Goal: Check status: Check status

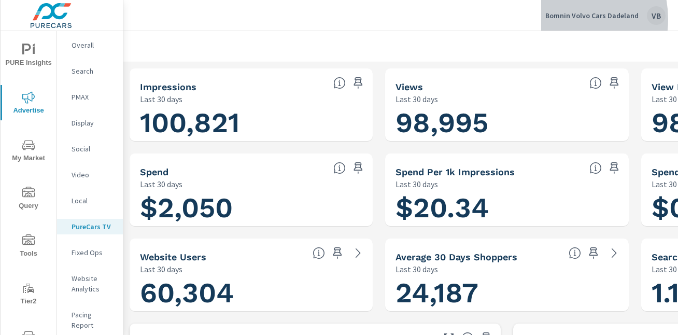
click at [563, 19] on p "Bomnin Volvo Cars Dadeland" at bounding box center [591, 15] width 93 height 9
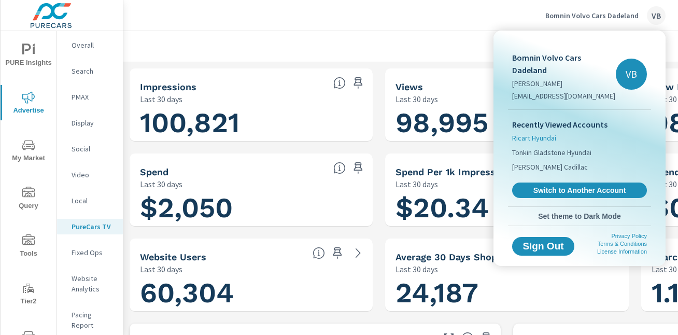
click at [526, 133] on span "Ricart Hyundai" at bounding box center [534, 138] width 44 height 10
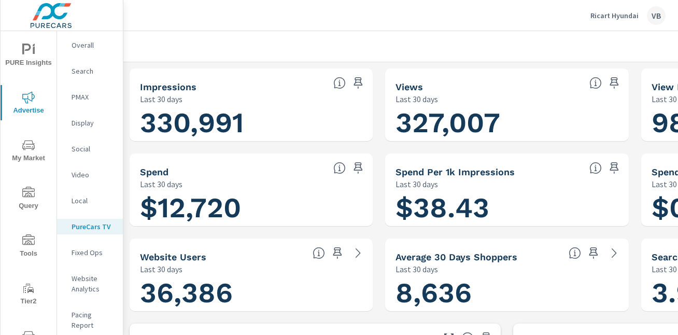
click at [78, 231] on p "PureCars TV" at bounding box center [92, 226] width 43 height 10
click at [76, 172] on p "Video" at bounding box center [92, 174] width 43 height 10
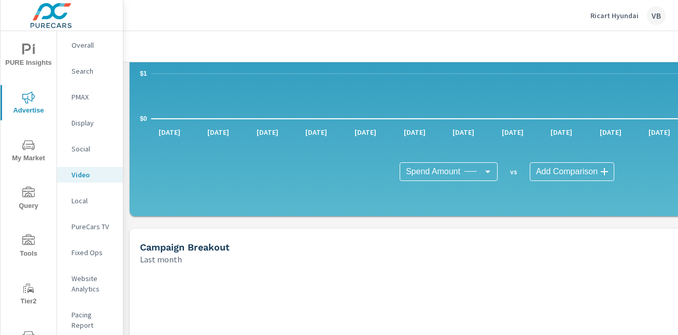
scroll to position [181, 0]
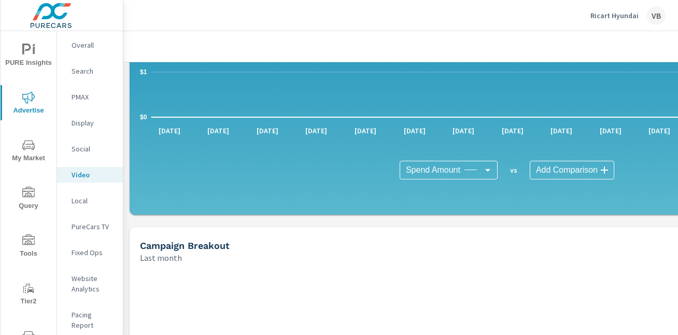
click at [83, 203] on p "Local" at bounding box center [92, 200] width 43 height 10
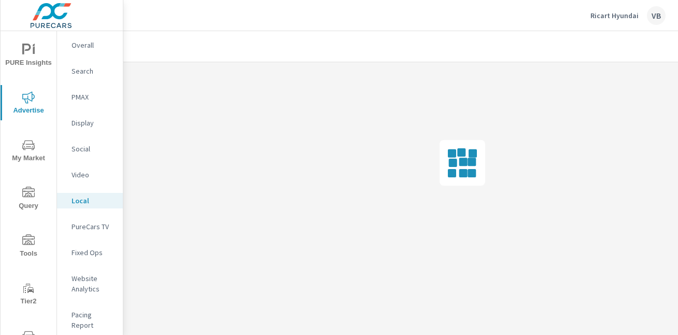
click at [81, 223] on p "PureCars TV" at bounding box center [92, 226] width 43 height 10
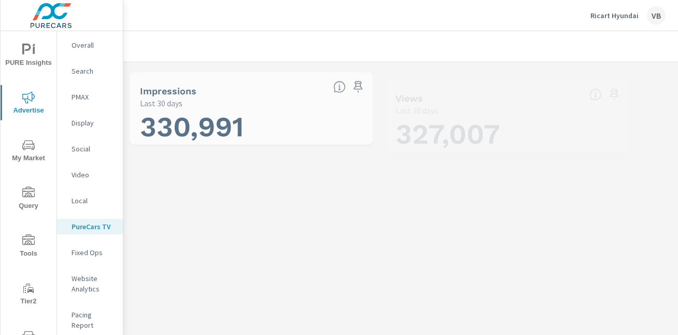
scroll to position [699, 0]
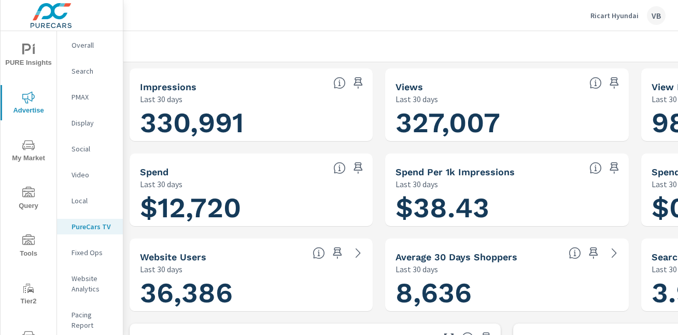
click at [611, 17] on p "Ricart Hyundai" at bounding box center [614, 15] width 48 height 9
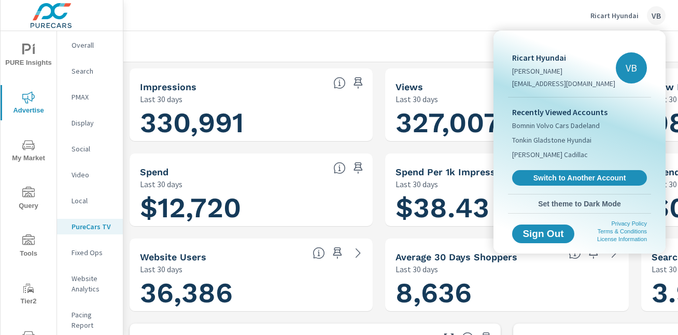
click at [376, 55] on div at bounding box center [339, 167] width 678 height 335
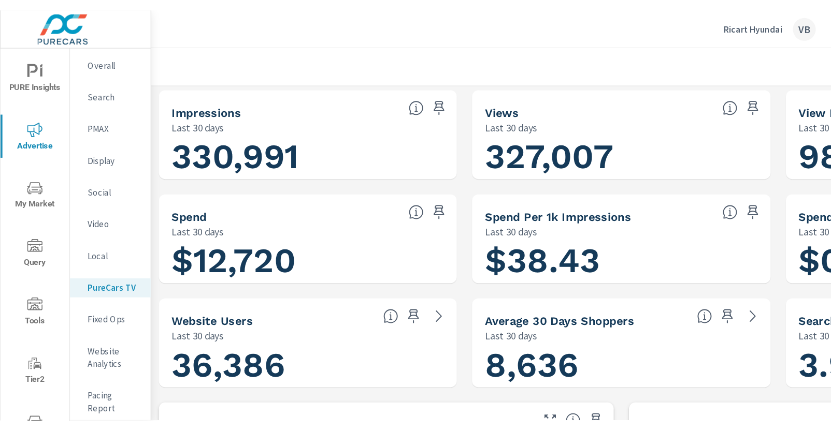
scroll to position [0, 0]
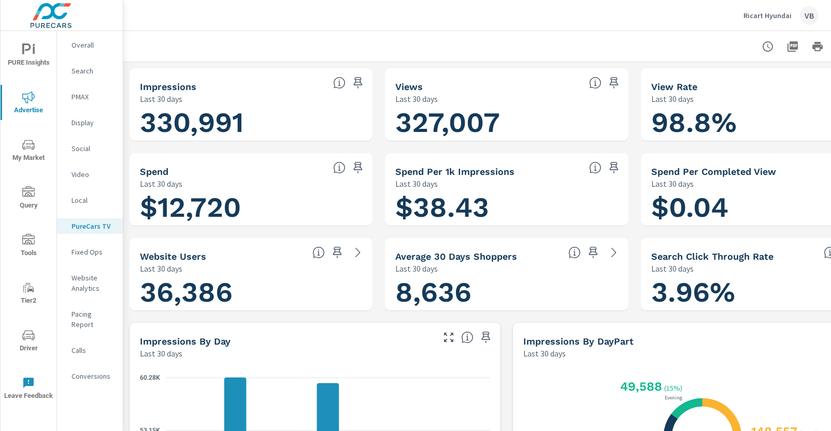
click at [677, 41] on icon "button" at bounding box center [767, 46] width 12 height 12
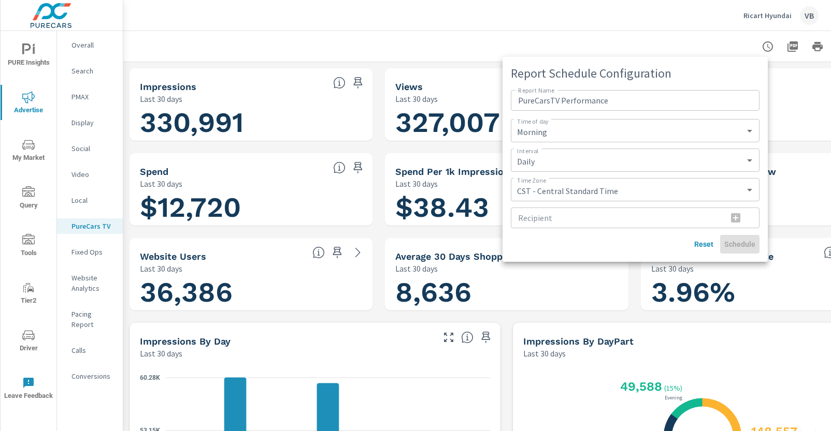
click at [677, 32] on div at bounding box center [415, 215] width 831 height 431
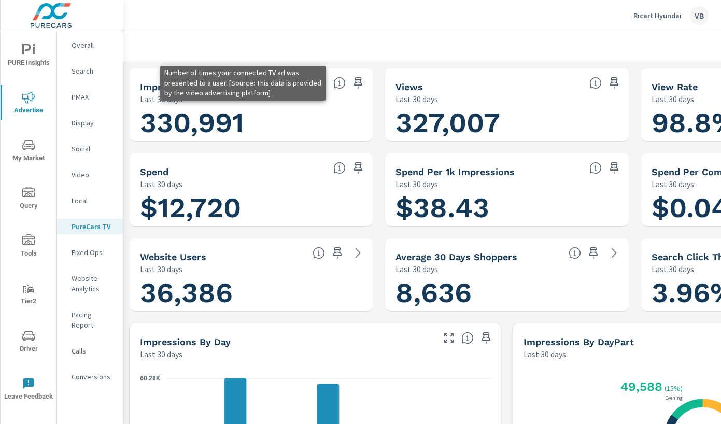
click at [340, 86] on icon at bounding box center [339, 83] width 12 height 12
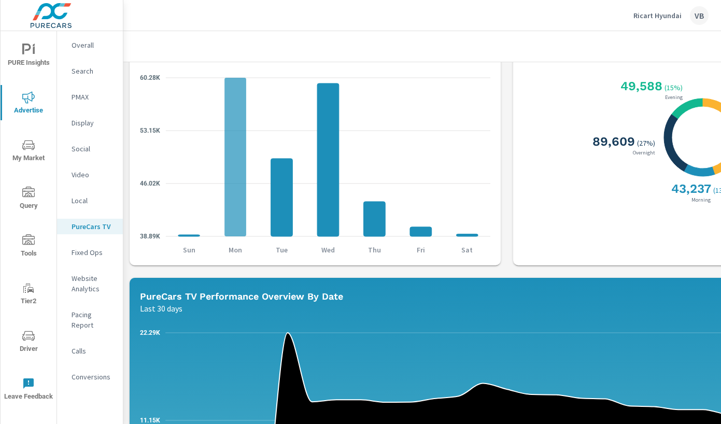
scroll to position [352, 0]
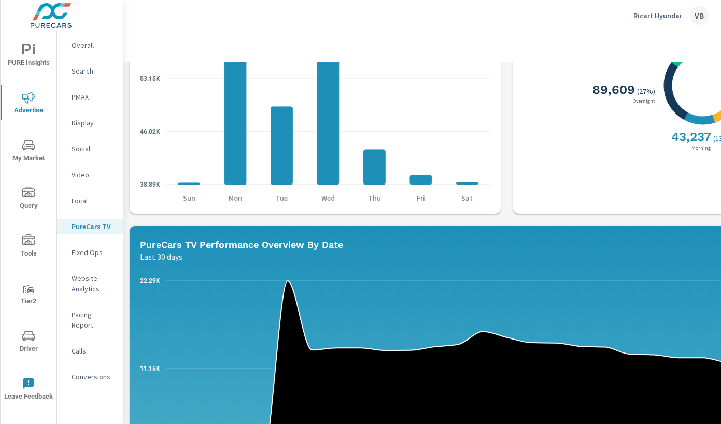
click at [239, 243] on h5 "PureCars TV Performance Overview By Date" at bounding box center [241, 244] width 203 height 11
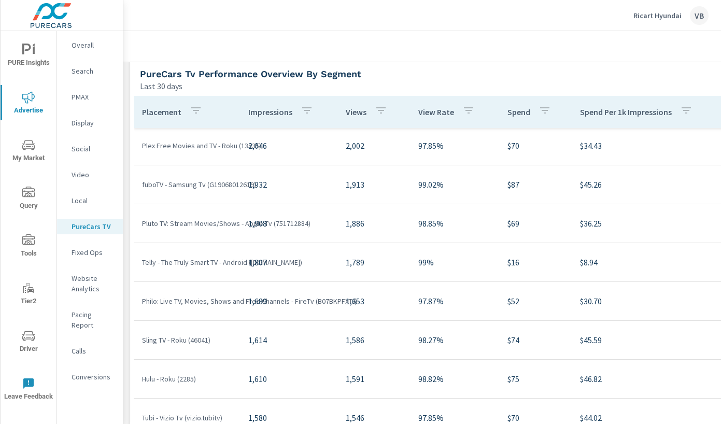
scroll to position [699, 0]
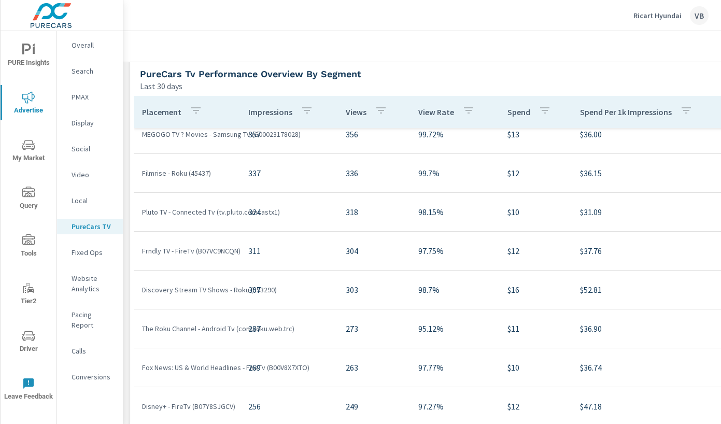
scroll to position [2580, 0]
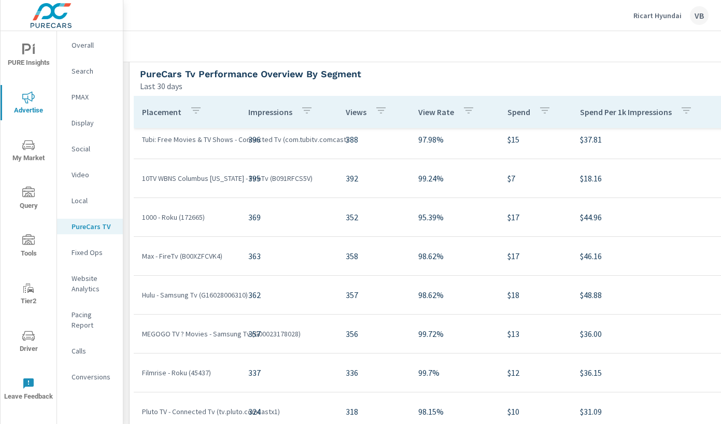
scroll to position [2374, 0]
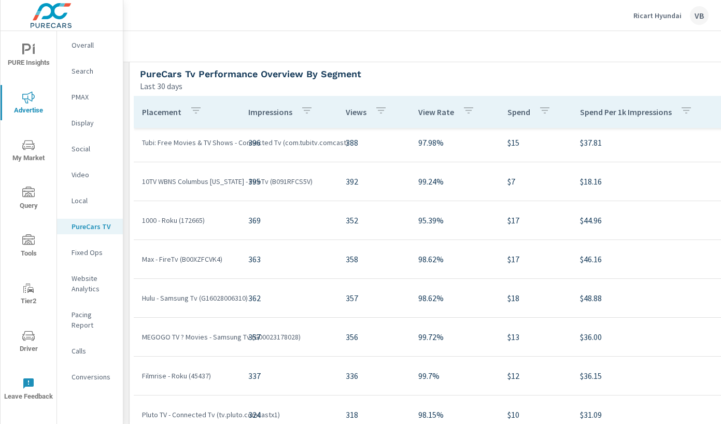
click at [274, 81] on div "Last 30 days" at bounding box center [433, 86] width 586 height 12
click at [165, 83] on p "Last 30 days" at bounding box center [161, 86] width 42 height 12
click at [24, 96] on icon "nav menu" at bounding box center [28, 97] width 12 height 12
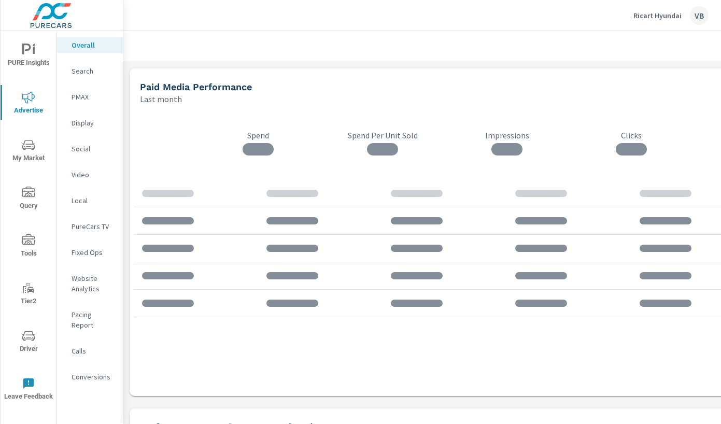
click at [28, 61] on span "PURE Insights" at bounding box center [29, 56] width 50 height 25
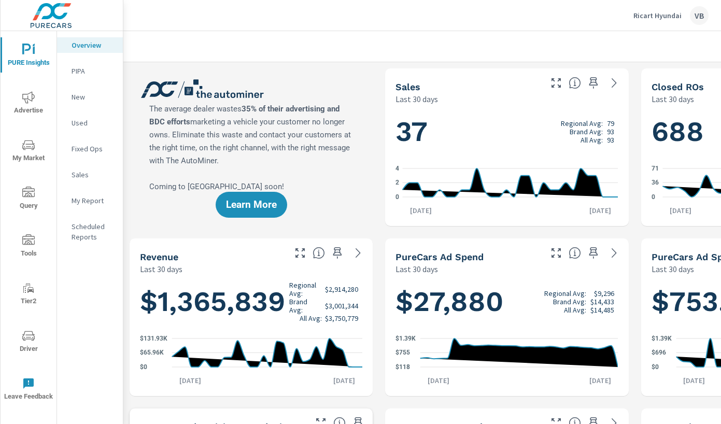
scroll to position [117, 0]
click at [87, 204] on p "My Report" at bounding box center [92, 200] width 43 height 10
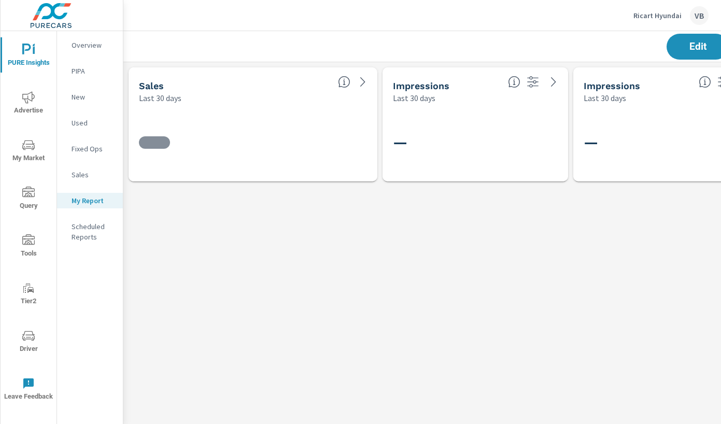
scroll to position [140, 783]
click at [32, 142] on icon "nav menu" at bounding box center [28, 145] width 12 height 12
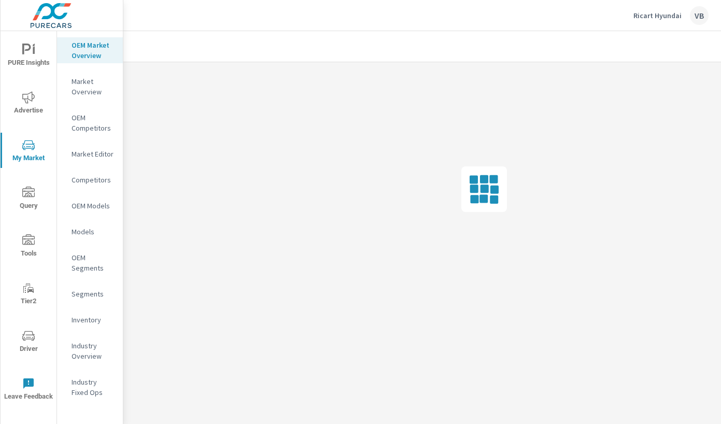
click at [25, 188] on icon "nav menu" at bounding box center [28, 191] width 12 height 10
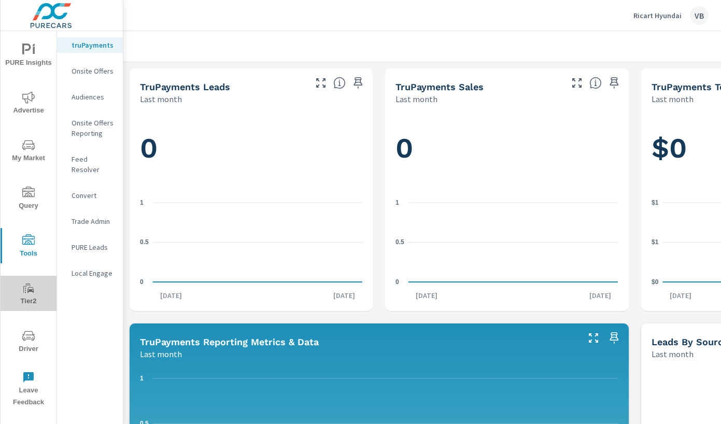
click at [26, 289] on icon "nav menu" at bounding box center [28, 288] width 12 height 12
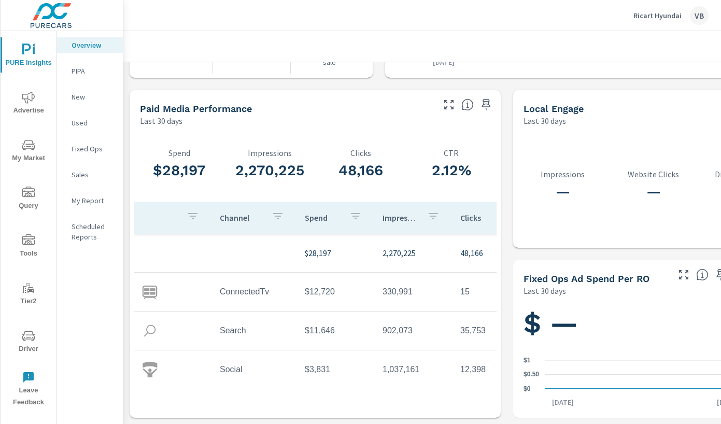
scroll to position [1345, 0]
click at [79, 202] on p "My Report" at bounding box center [92, 200] width 43 height 10
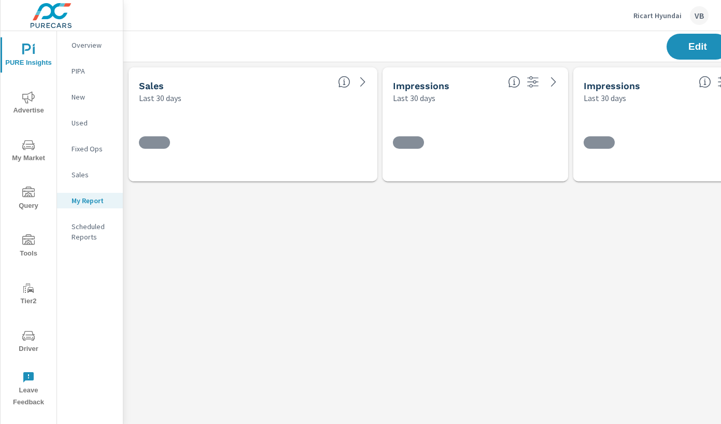
scroll to position [140, 783]
click at [675, 49] on button "Edit" at bounding box center [697, 46] width 64 height 27
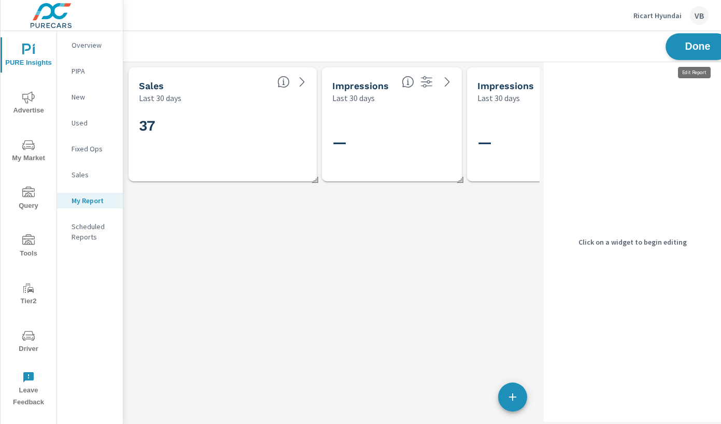
scroll to position [140, 601]
click at [433, 84] on button "button" at bounding box center [426, 82] width 17 height 17
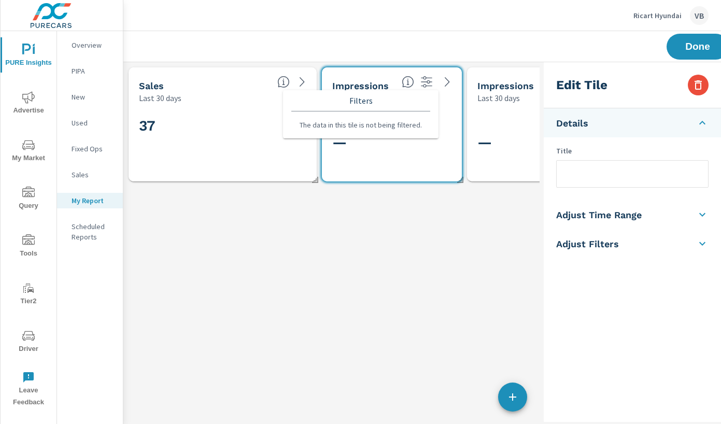
click at [339, 235] on div "Sales Last 30 days 37 Impressions Last 30 days — Impressions Last 30 days —" at bounding box center [415, 241] width 585 height 359
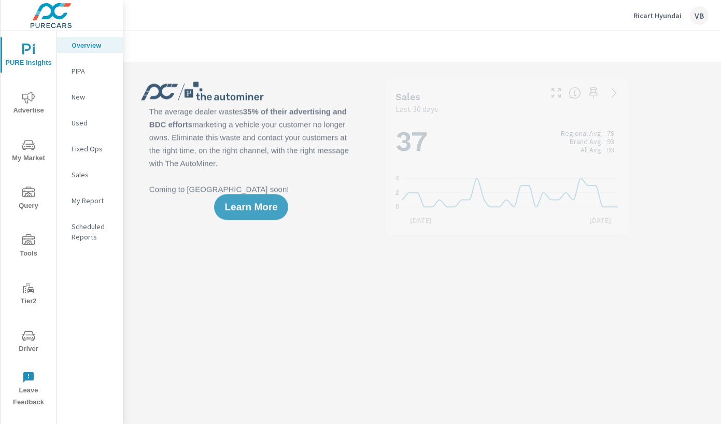
scroll to position [117, 0]
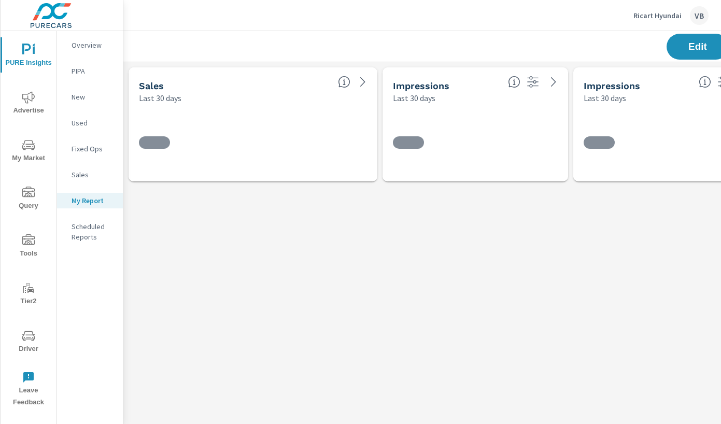
scroll to position [140, 783]
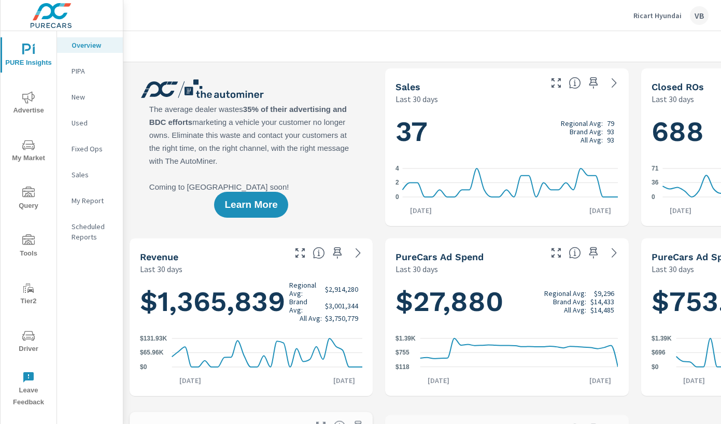
scroll to position [117, 0]
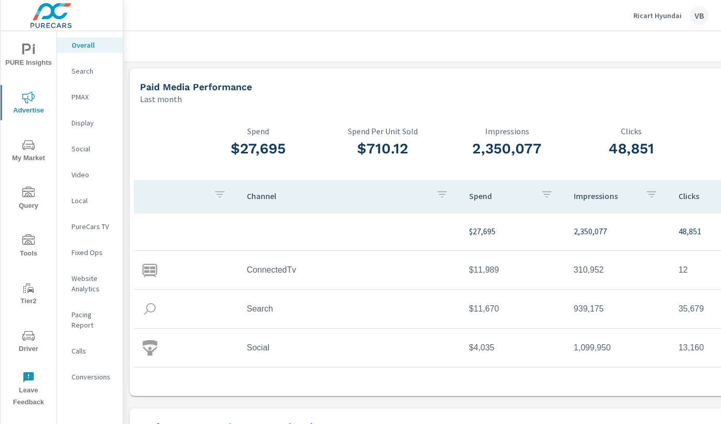
click at [89, 226] on p "PureCars TV" at bounding box center [92, 226] width 43 height 10
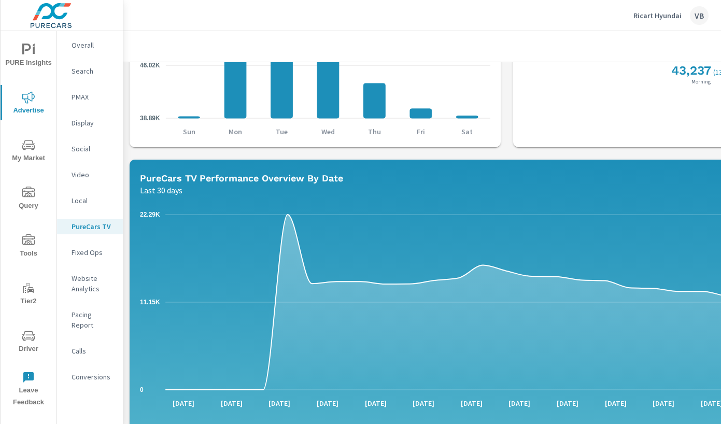
scroll to position [513, 0]
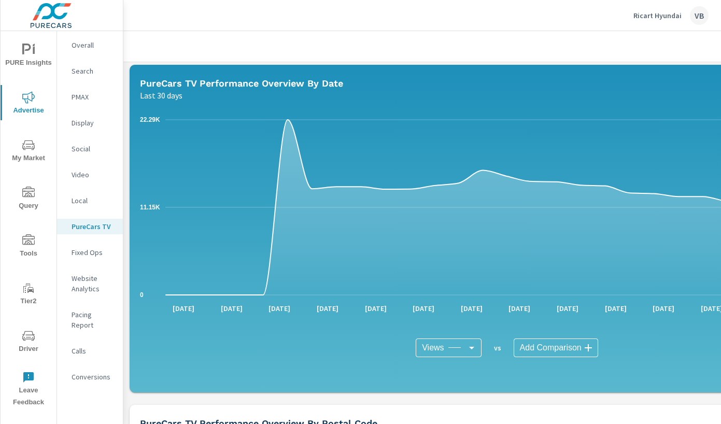
click at [178, 305] on p "[DATE]" at bounding box center [183, 308] width 36 height 10
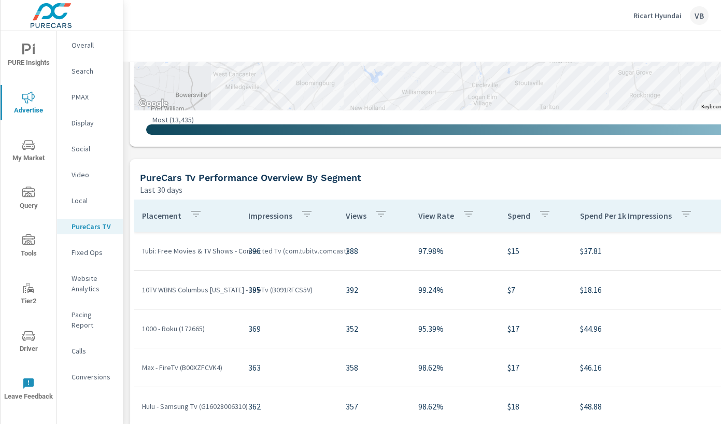
scroll to position [1186, 0]
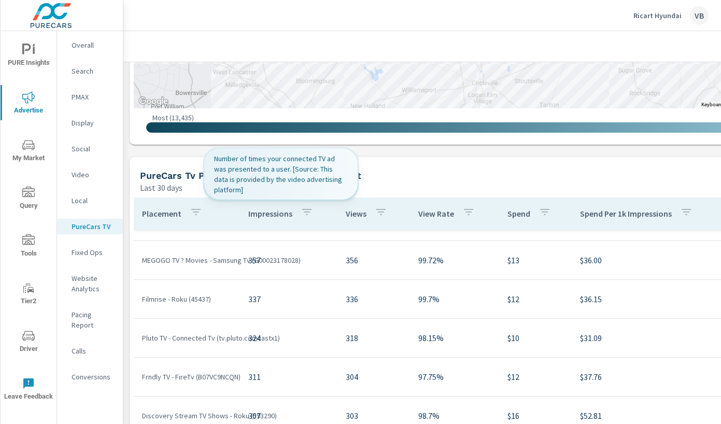
scroll to position [2621, 0]
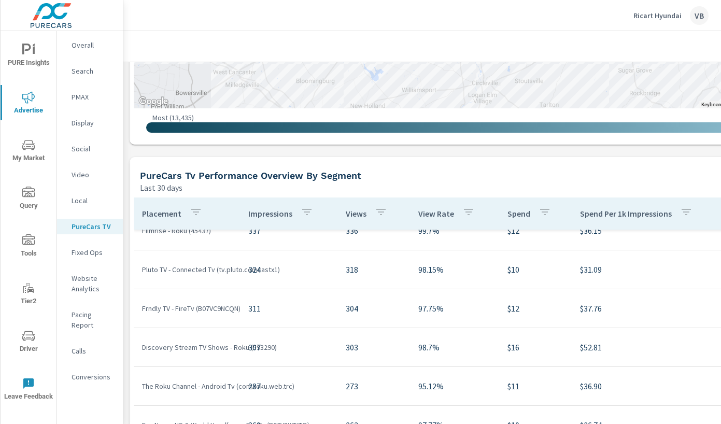
scroll to position [1186, 177]
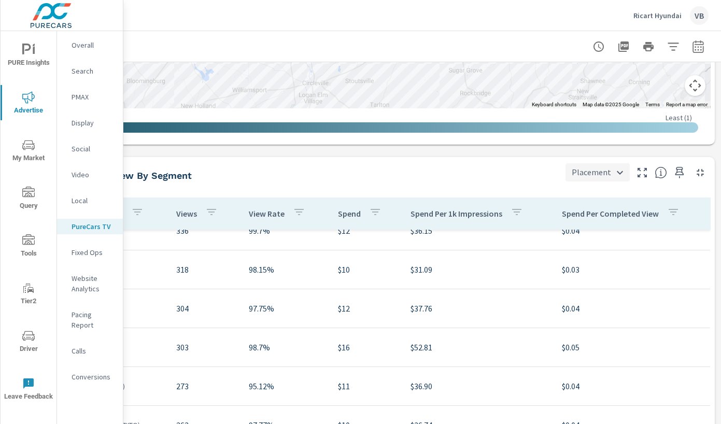
click at [616, 176] on body "PURE Insights Advertise My Market Query Tools Tier2 Driver Leave Feedback Overa…" at bounding box center [360, 212] width 721 height 424
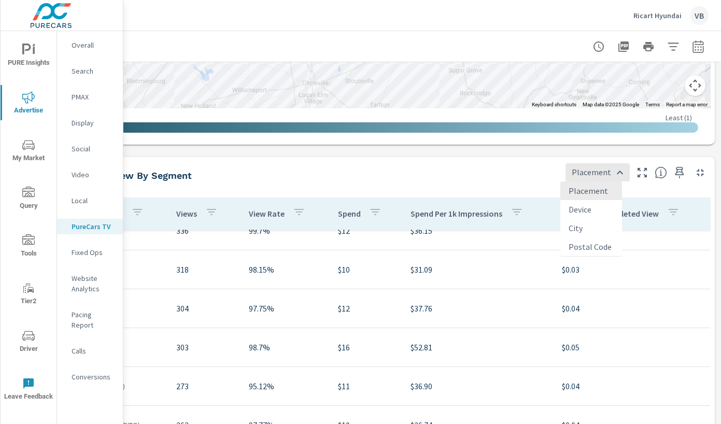
click at [510, 178] on div at bounding box center [360, 212] width 721 height 424
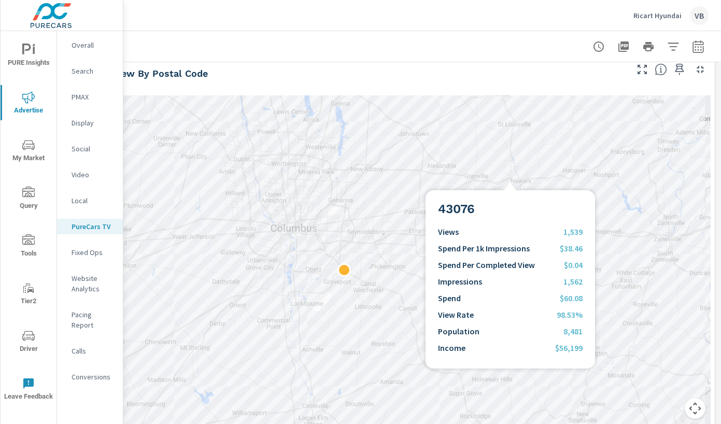
scroll to position [853, 177]
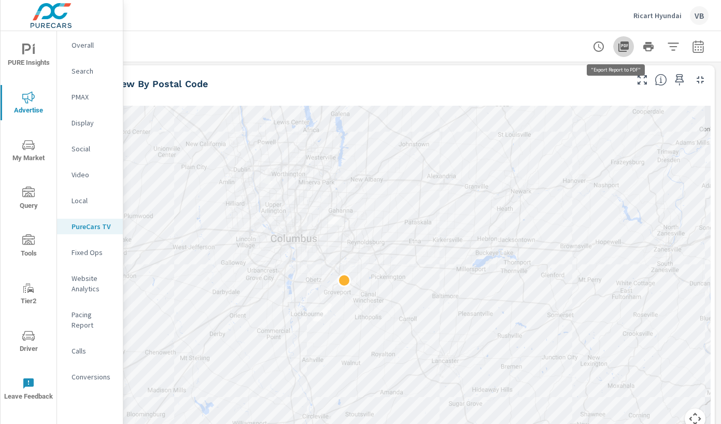
click at [617, 41] on icon "button" at bounding box center [623, 46] width 12 height 12
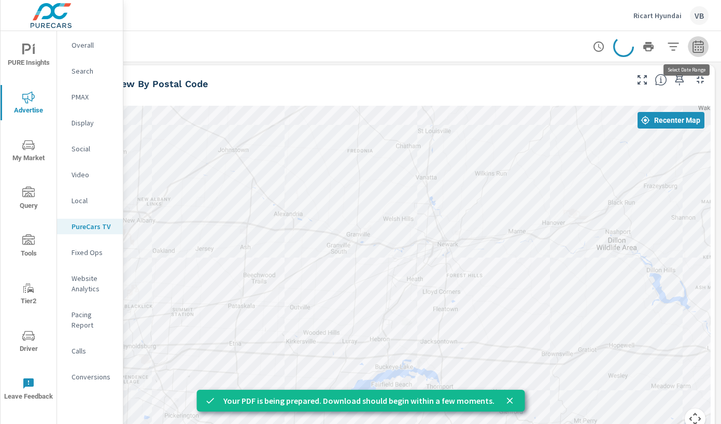
click at [694, 49] on icon "button" at bounding box center [697, 48] width 7 height 4
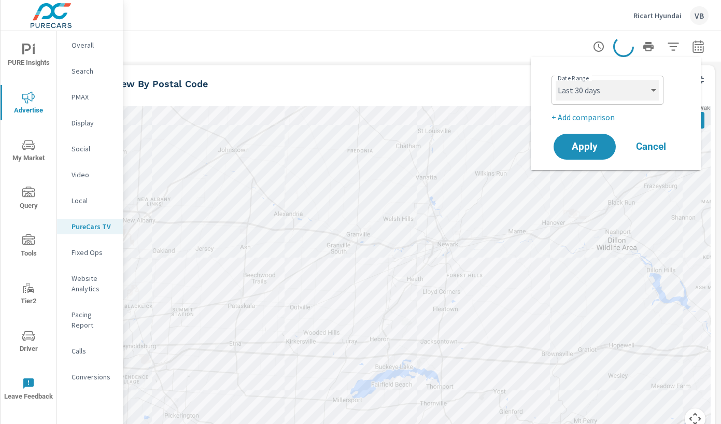
click at [612, 89] on select "Custom Yesterday Last week Last 7 days Last 14 days Last 30 days Last 45 days L…" at bounding box center [607, 90] width 104 height 21
click at [555, 80] on select "Custom Yesterday Last week Last 7 days Last 14 days Last 30 days Last 45 days L…" at bounding box center [607, 90] width 104 height 21
select select "custom"
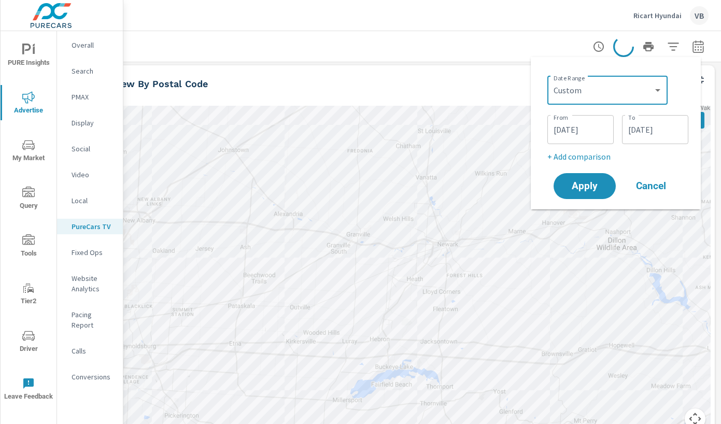
click at [590, 126] on input "09/03/2025" at bounding box center [580, 129] width 58 height 21
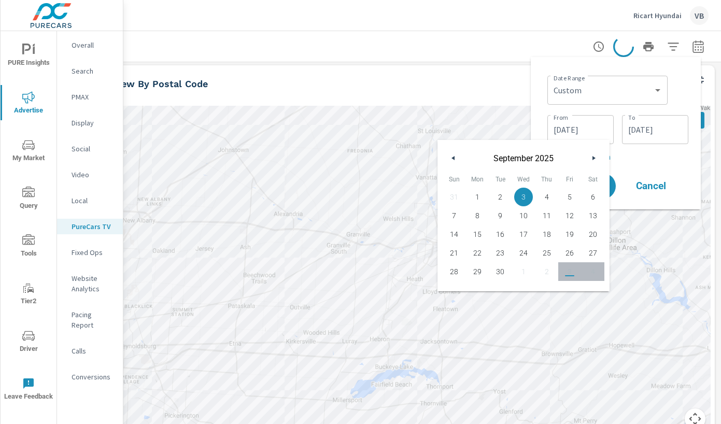
click at [459, 159] on button "button" at bounding box center [453, 158] width 12 height 12
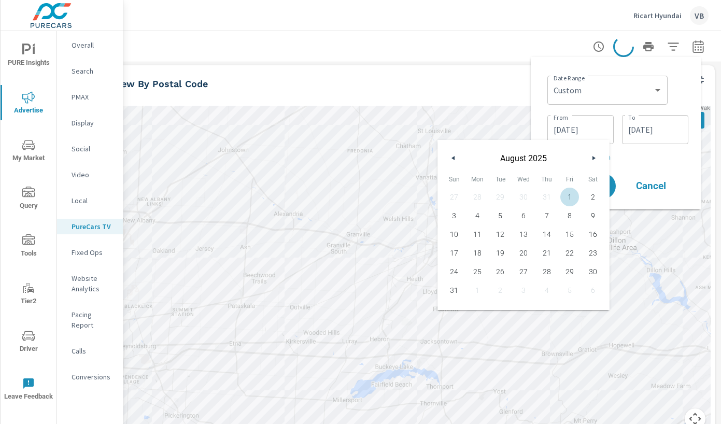
click at [571, 198] on span "1" at bounding box center [569, 196] width 23 height 13
type input "08/01/2025"
click at [657, 134] on input "10/02/2025" at bounding box center [655, 129] width 58 height 21
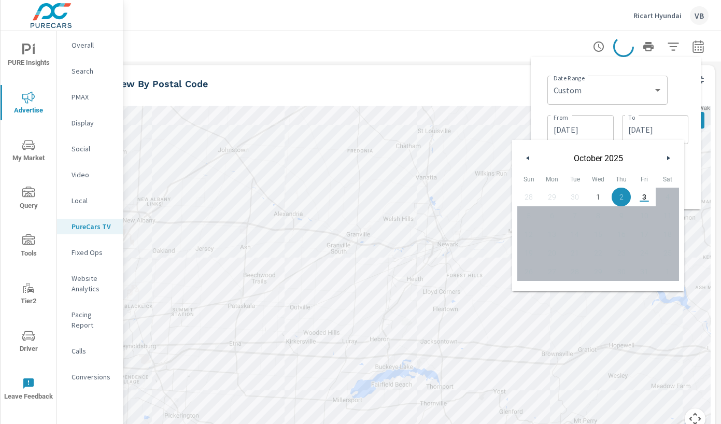
click at [530, 157] on button "button" at bounding box center [528, 158] width 12 height 12
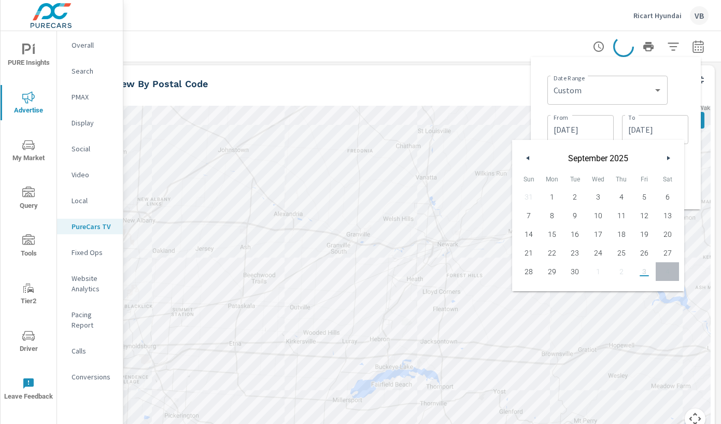
click at [530, 157] on button "button" at bounding box center [528, 158] width 12 height 12
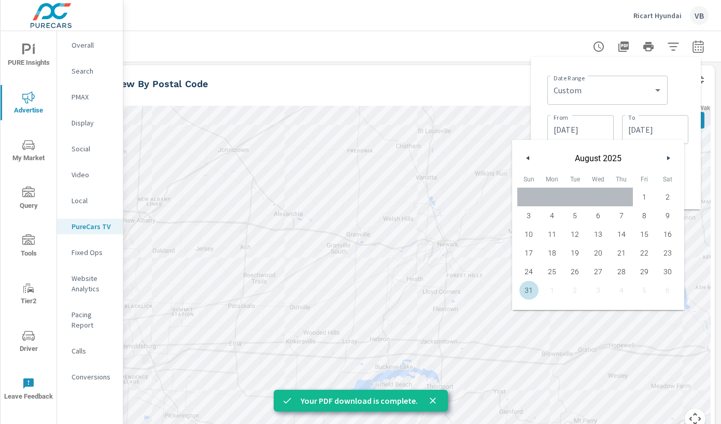
click at [527, 290] on span "31" at bounding box center [528, 289] width 23 height 13
type input "08/31/2025"
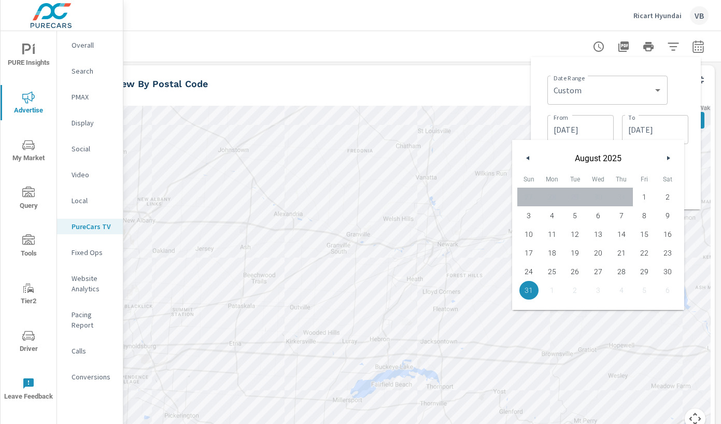
click at [527, 290] on span "31" at bounding box center [528, 289] width 23 height 13
click at [688, 154] on div "Date Range Custom Yesterday Last week Last 7 days Last 14 days Last 30 days Las…" at bounding box center [615, 133] width 153 height 136
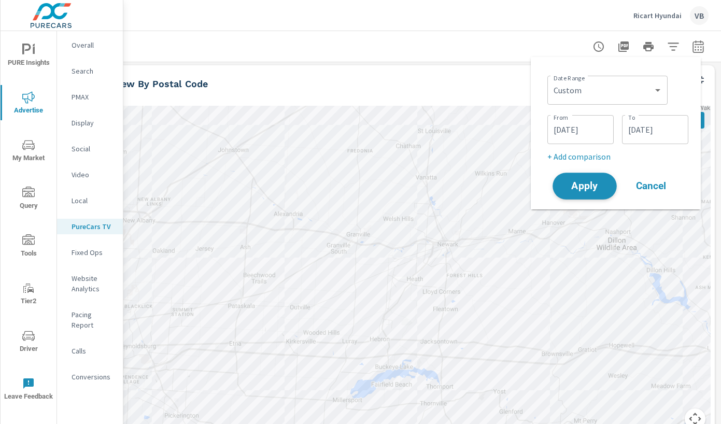
click at [581, 184] on span "Apply" at bounding box center [584, 186] width 42 height 10
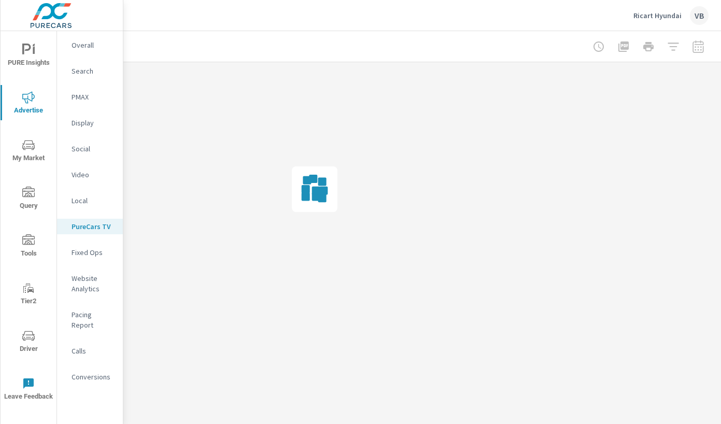
scroll to position [0, 169]
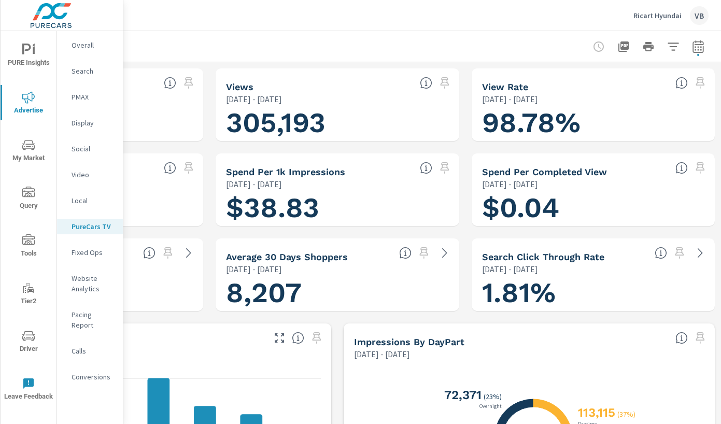
scroll to position [2603, 0]
click at [669, 48] on icon "button" at bounding box center [673, 46] width 12 height 12
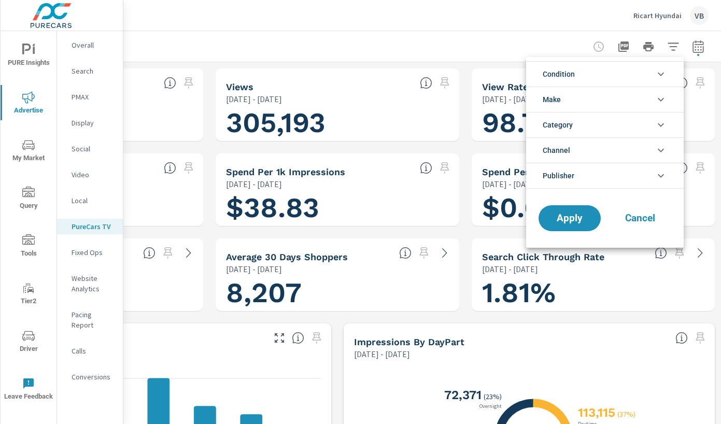
click at [623, 48] on div at bounding box center [360, 212] width 721 height 424
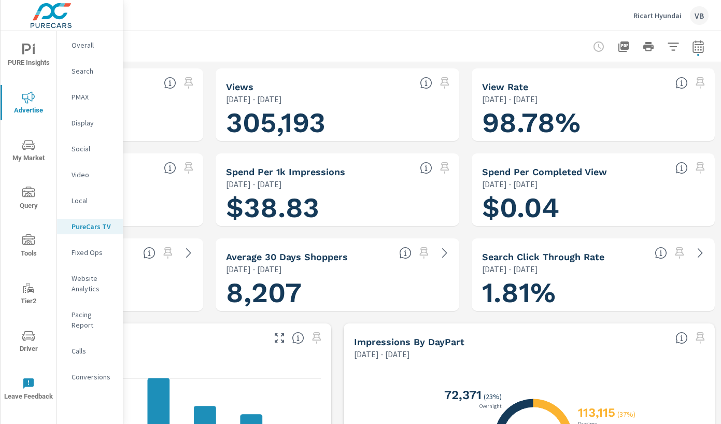
click at [623, 47] on icon "button" at bounding box center [623, 46] width 10 height 10
